Goal: Find specific page/section: Find specific page/section

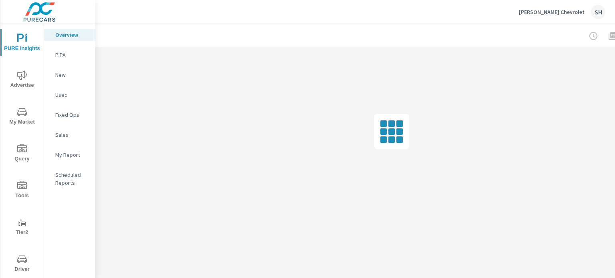
click at [22, 198] on span "Tools" at bounding box center [22, 191] width 38 height 20
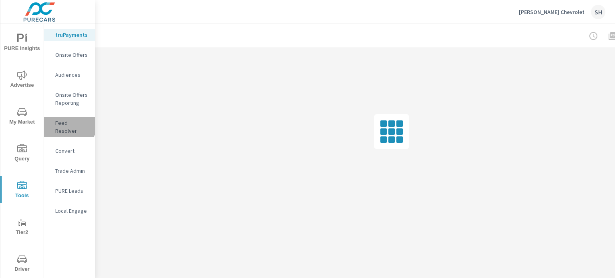
click at [65, 124] on p "Feed Resolver" at bounding box center [71, 127] width 33 height 16
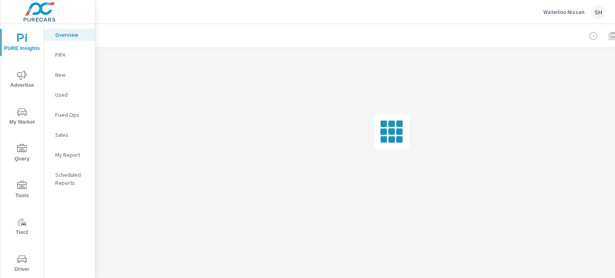
click at [27, 189] on span "Tools" at bounding box center [22, 191] width 38 height 20
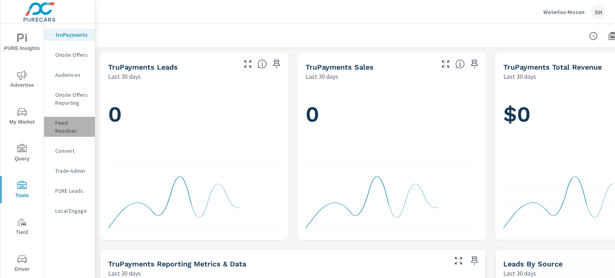
click at [85, 126] on p "Feed Resolver" at bounding box center [71, 127] width 33 height 16
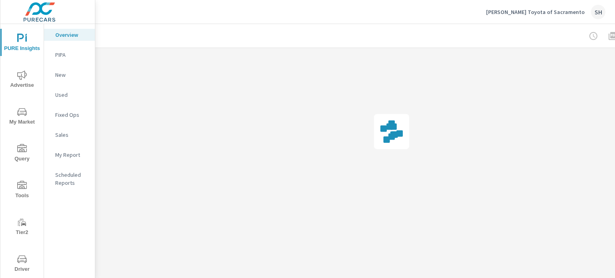
click at [14, 188] on span "Tools" at bounding box center [22, 191] width 38 height 20
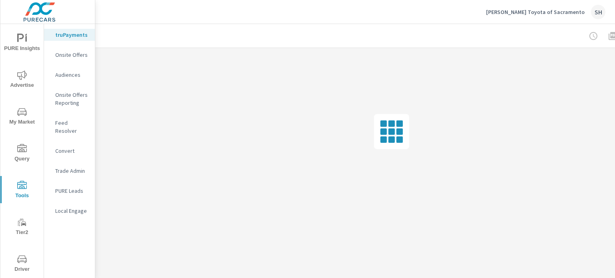
click at [74, 124] on p "Feed Resolver" at bounding box center [71, 127] width 33 height 16
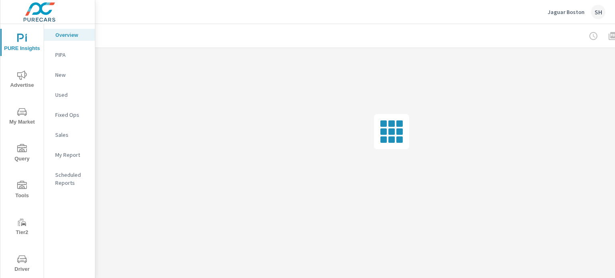
click at [19, 188] on icon "nav menu" at bounding box center [22, 185] width 10 height 8
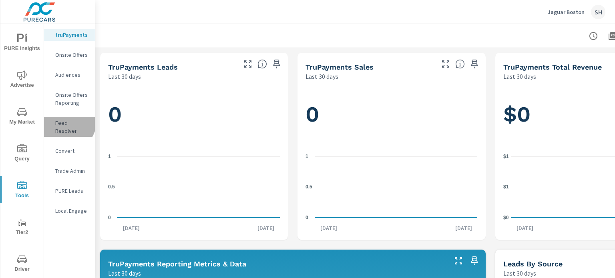
click at [65, 121] on p "Feed Resolver" at bounding box center [71, 127] width 33 height 16
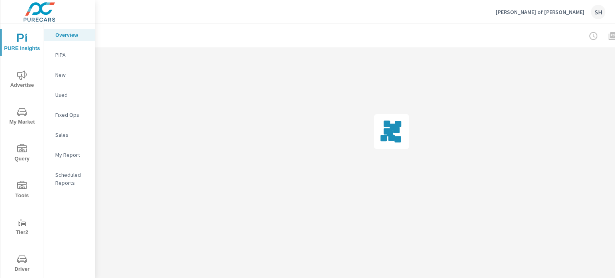
click at [18, 185] on icon "nav menu" at bounding box center [22, 186] width 10 height 10
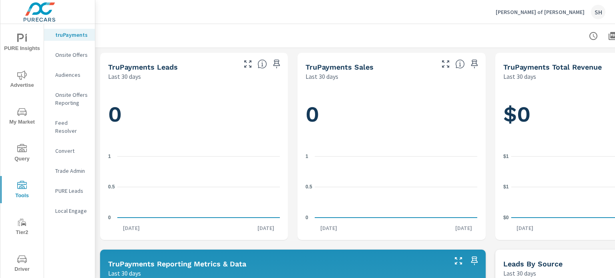
click at [57, 123] on p "Feed Resolver" at bounding box center [71, 127] width 33 height 16
